Goal: Task Accomplishment & Management: Use online tool/utility

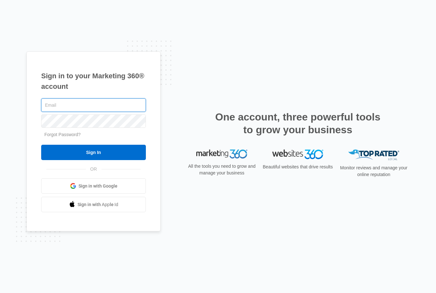
type input "nailexcellenceawards@gmail.com"
click at [94, 160] on input "Sign In" at bounding box center [93, 152] width 105 height 15
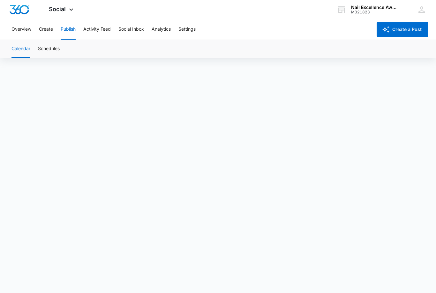
click at [55, 46] on button "Schedules" at bounding box center [49, 49] width 22 height 18
click at [30, 52] on button "Calendar" at bounding box center [20, 49] width 19 height 18
click at [47, 52] on button "Schedules" at bounding box center [49, 49] width 22 height 18
click at [66, 11] on div "Social Apps Reputation Forms CRM Email Social Content Ads Intelligence Files Br…" at bounding box center [61, 9] width 45 height 19
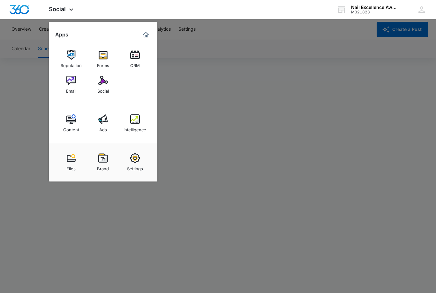
click at [72, 80] on img at bounding box center [71, 81] width 10 height 10
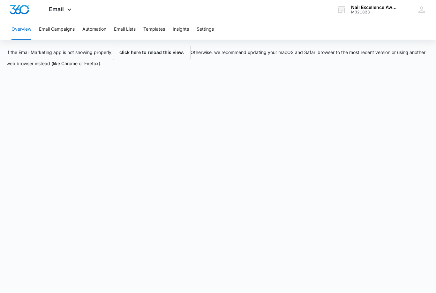
click at [55, 28] on button "Email Campaigns" at bounding box center [57, 29] width 36 height 20
